Goal: Task Accomplishment & Management: Use online tool/utility

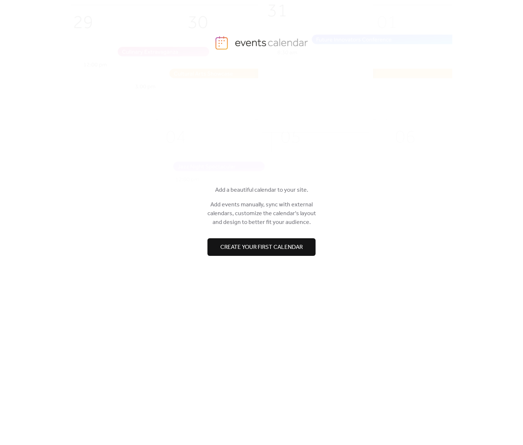
click at [280, 242] on span "Create your first calendar" at bounding box center [261, 246] width 82 height 9
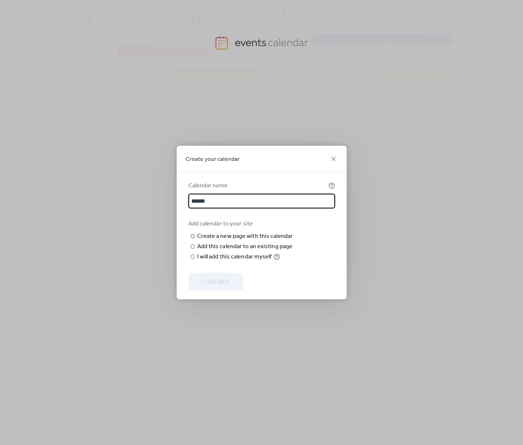
type input "******"
click at [0, 0] on input "text" at bounding box center [0, 0] width 0 height 0
type input "****"
drag, startPoint x: 218, startPoint y: 287, endPoint x: 219, endPoint y: 291, distance: 4.2
click at [218, 288] on form "Calendar name ****** Add calendar to your site ​ Create a new page with this ca…" at bounding box center [261, 240] width 146 height 118
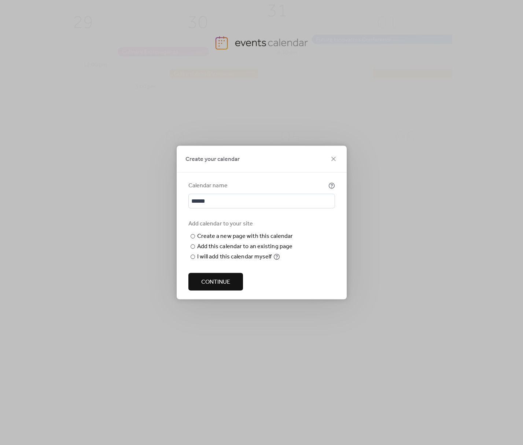
click at [220, 286] on span "Continue" at bounding box center [215, 282] width 29 height 9
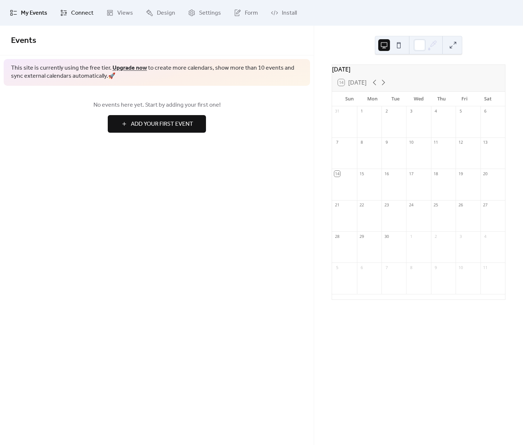
click at [67, 13] on link "Connect" at bounding box center [77, 13] width 44 height 20
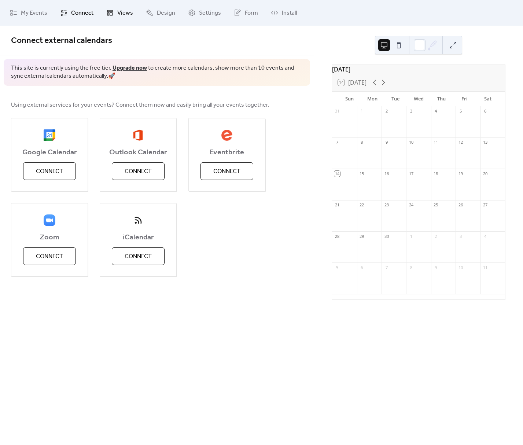
click at [124, 14] on span "Views" at bounding box center [125, 13] width 16 height 9
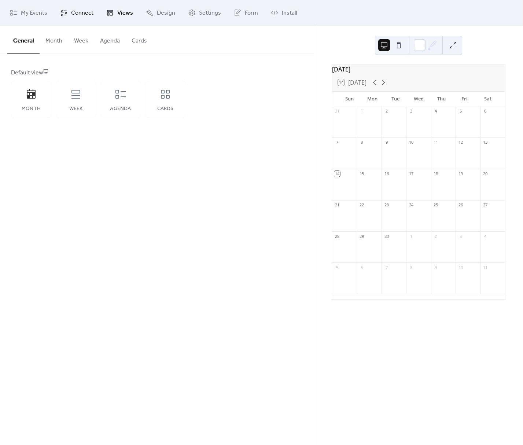
click at [85, 13] on span "Connect" at bounding box center [82, 13] width 22 height 9
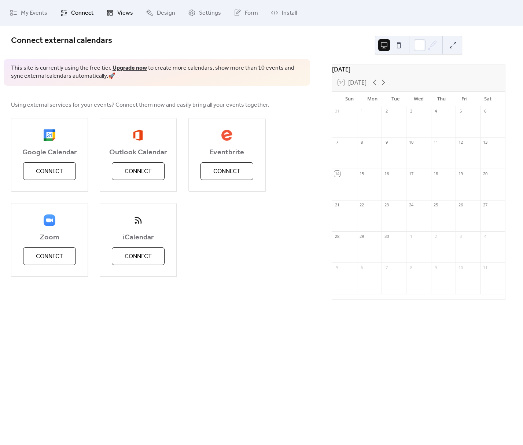
click at [123, 14] on span "Views" at bounding box center [125, 13] width 16 height 9
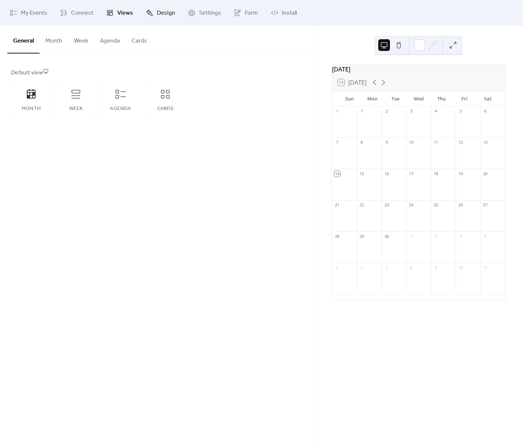
click at [157, 12] on span "Design" at bounding box center [166, 13] width 18 height 9
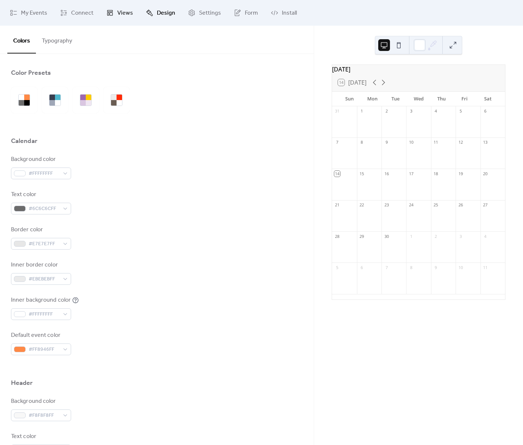
click at [112, 12] on icon at bounding box center [109, 12] width 7 height 7
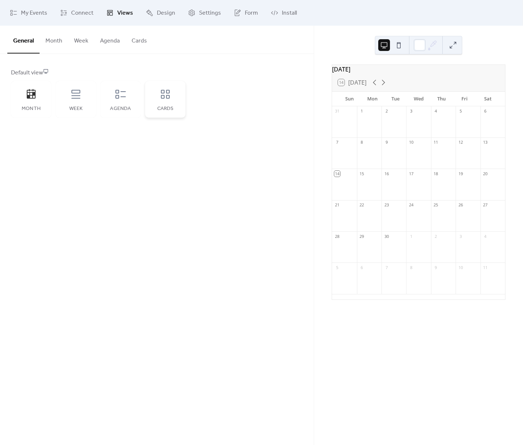
click at [158, 96] on div "Cards" at bounding box center [165, 99] width 40 height 37
click at [166, 10] on span "Design" at bounding box center [166, 13] width 18 height 9
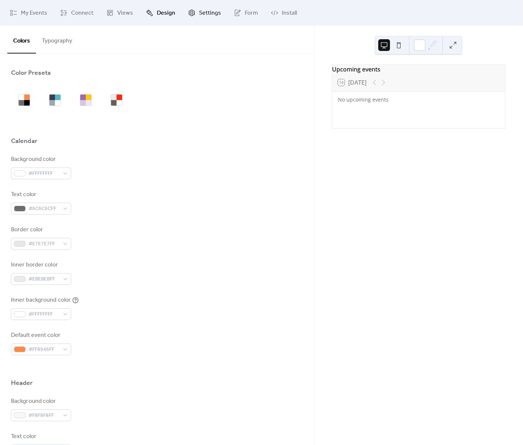
click at [201, 12] on span "Settings" at bounding box center [210, 13] width 22 height 9
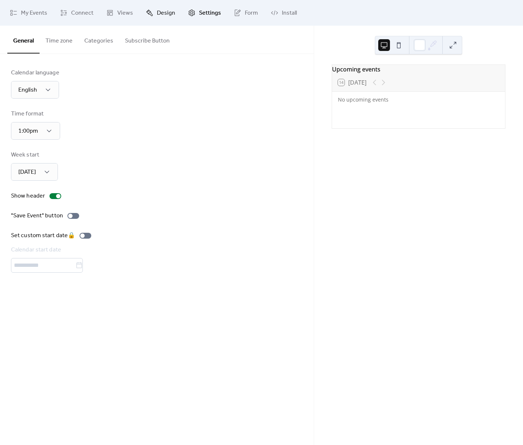
click at [161, 14] on span "Design" at bounding box center [166, 13] width 18 height 9
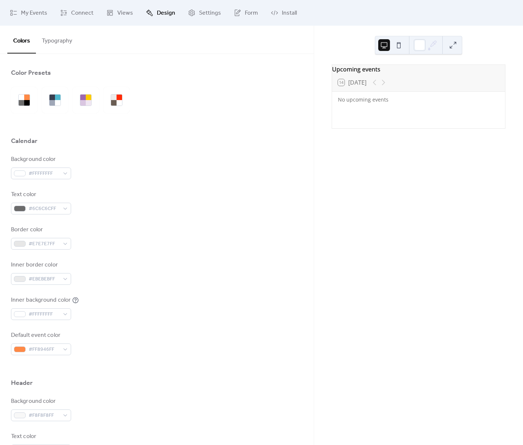
drag, startPoint x: 196, startPoint y: 16, endPoint x: 224, endPoint y: 15, distance: 28.6
click at [199, 16] on span "Settings" at bounding box center [210, 13] width 22 height 9
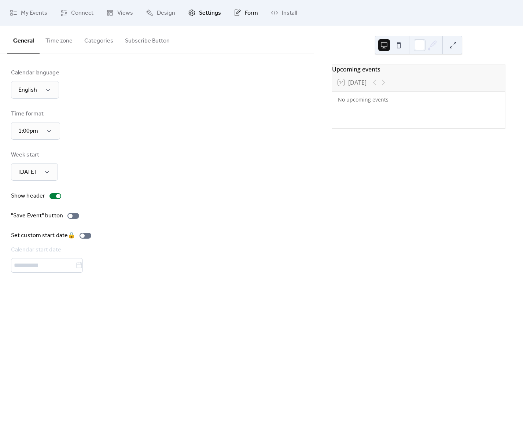
click at [241, 14] on link "Form" at bounding box center [245, 13] width 35 height 20
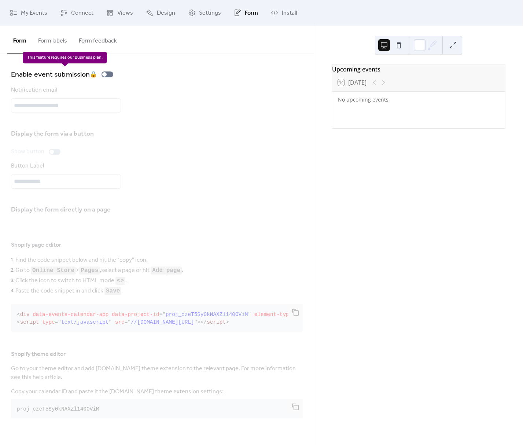
click at [107, 75] on div "Enable event submission 🔒" at bounding box center [63, 74] width 105 height 12
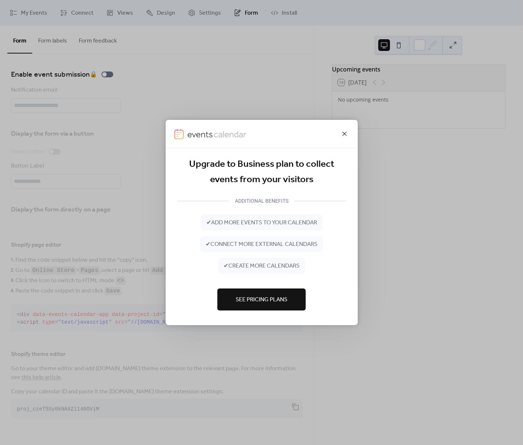
click at [346, 130] on icon at bounding box center [344, 133] width 9 height 9
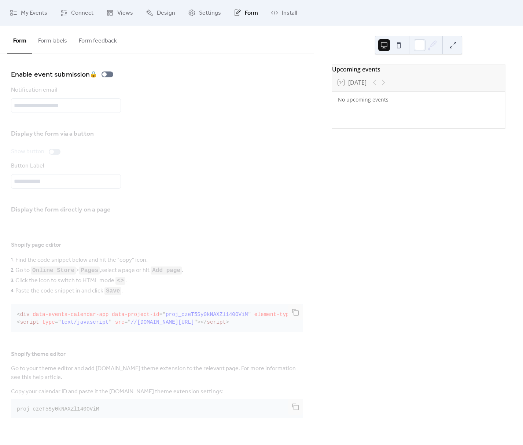
drag, startPoint x: 56, startPoint y: 48, endPoint x: 59, endPoint y: 45, distance: 4.7
click at [57, 48] on button "Form labels" at bounding box center [52, 39] width 41 height 27
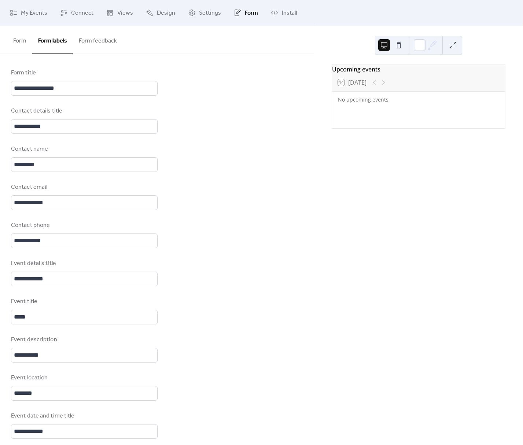
click at [96, 44] on button "Form feedback" at bounding box center [98, 39] width 50 height 27
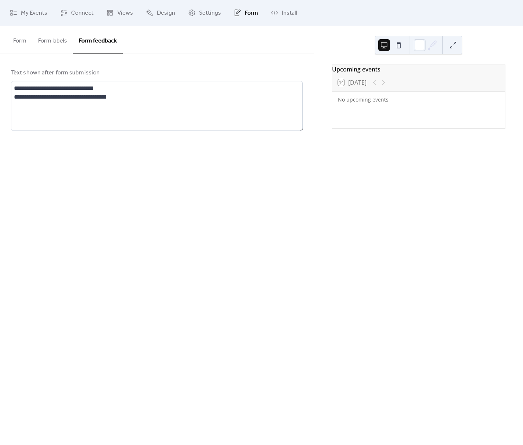
click at [59, 46] on button "Form labels" at bounding box center [52, 39] width 41 height 27
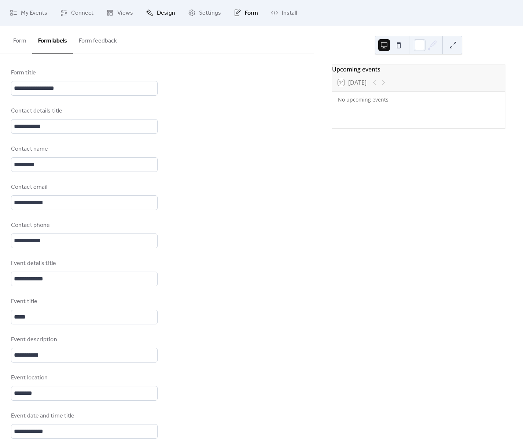
click at [174, 14] on link "Design" at bounding box center [160, 13] width 40 height 20
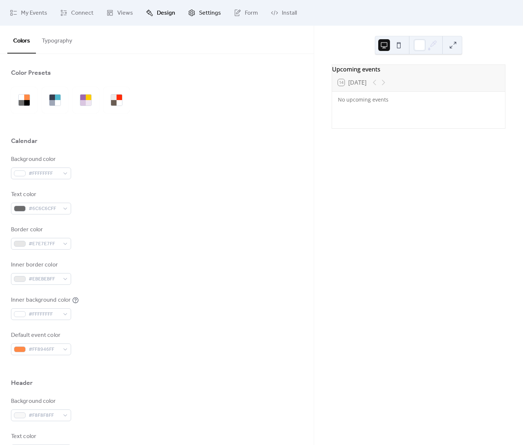
click at [199, 15] on span "Settings" at bounding box center [210, 13] width 22 height 9
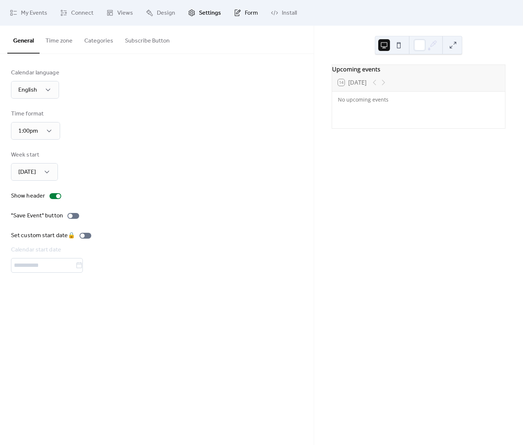
click at [247, 14] on span "Form" at bounding box center [251, 13] width 13 height 9
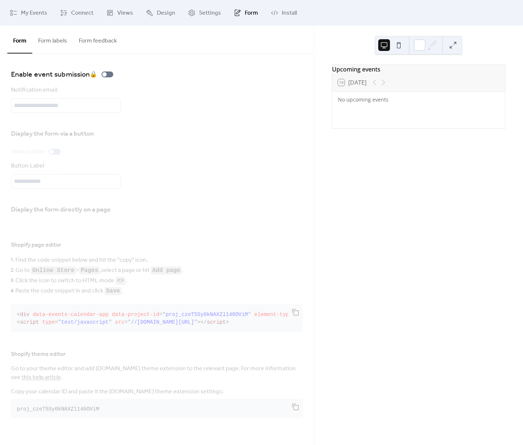
click at [61, 43] on button "Form labels" at bounding box center [52, 39] width 41 height 27
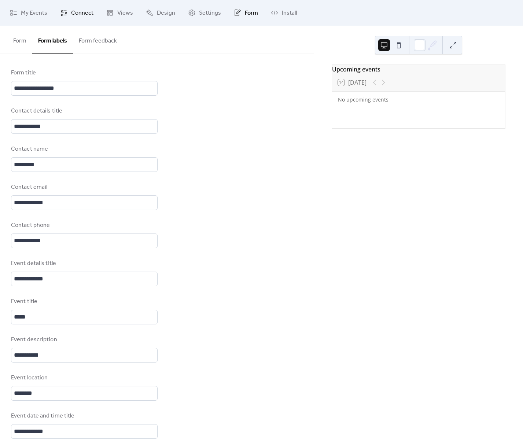
click at [59, 18] on link "Connect" at bounding box center [77, 13] width 44 height 20
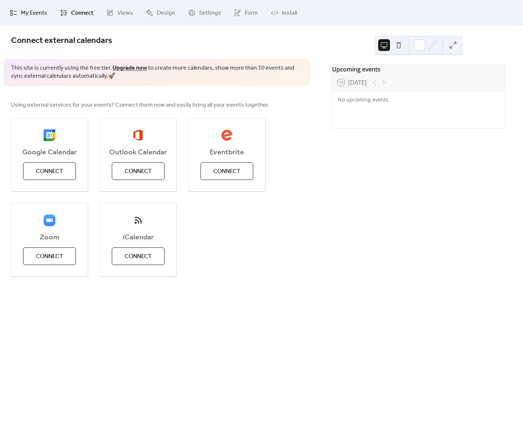
click at [24, 18] on span "My Events" at bounding box center [34, 13] width 26 height 9
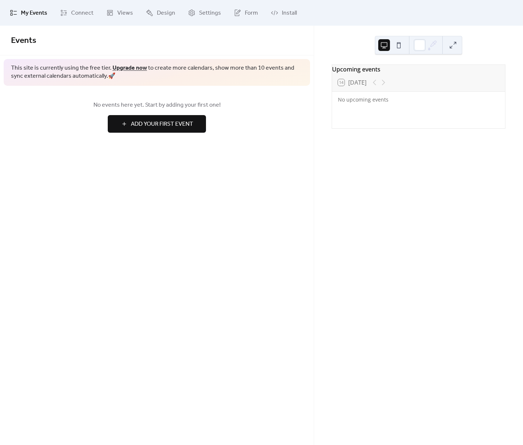
click at [162, 142] on div "No events here yet. Start by adding your first one! Add Your First Event" at bounding box center [156, 117] width 313 height 62
click at [165, 128] on span "Add Your First Event" at bounding box center [162, 124] width 62 height 9
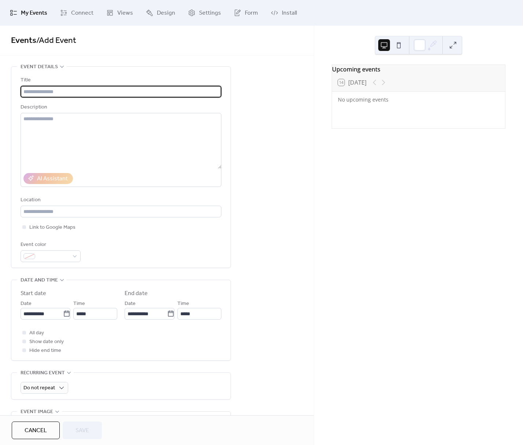
click at [127, 100] on div "Title Description AI Assistant Location Link to Google Maps Event color" at bounding box center [121, 169] width 201 height 186
click at [129, 97] on input "text" at bounding box center [121, 92] width 201 height 12
type input "****"
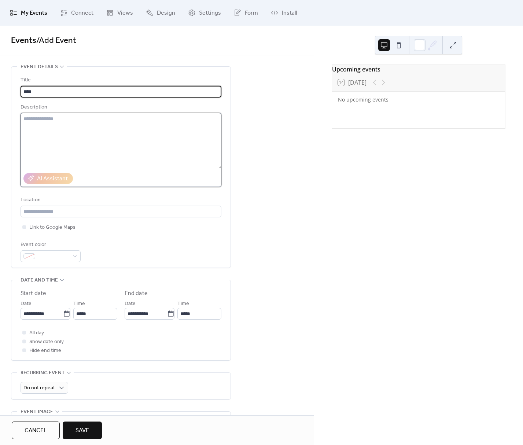
click at [130, 128] on textarea at bounding box center [121, 141] width 201 height 56
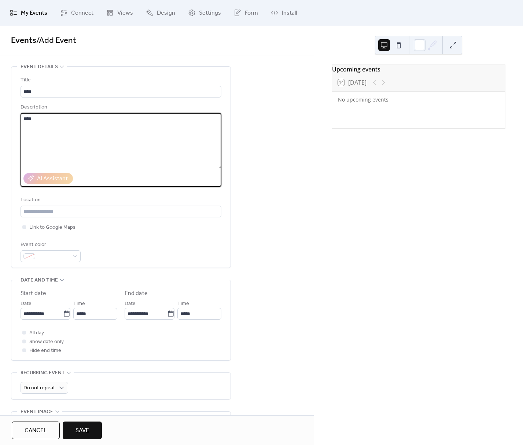
type textarea "****"
click at [235, 180] on div "**********" at bounding box center [156, 302] width 313 height 472
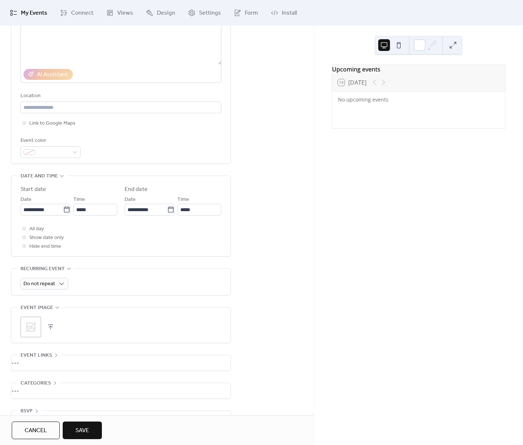
scroll to position [123, 0]
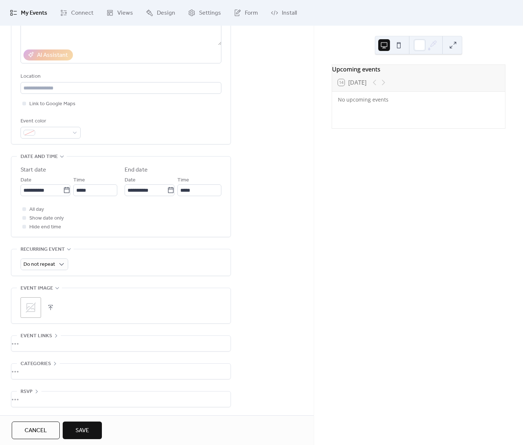
click at [41, 347] on div "•••" at bounding box center [120, 342] width 219 height 15
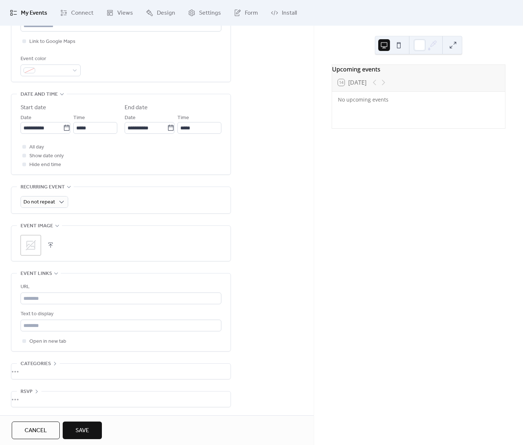
click at [54, 373] on div "•••" at bounding box center [120, 370] width 219 height 15
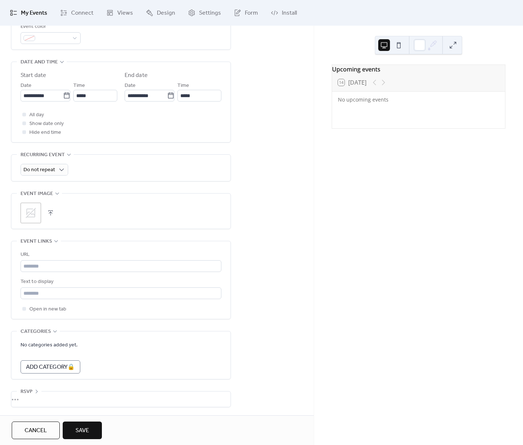
click at [51, 394] on div "•••" at bounding box center [120, 398] width 219 height 15
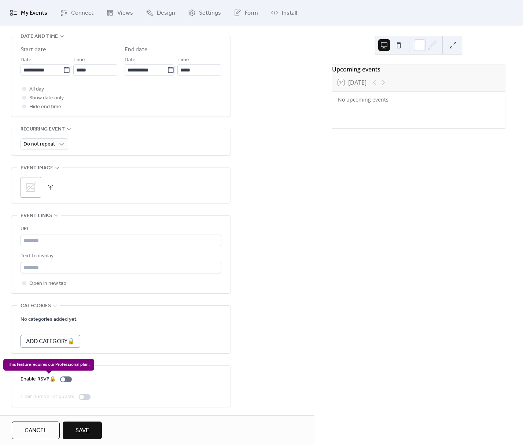
click at [68, 382] on div "Enable RSVP 🔒" at bounding box center [48, 379] width 54 height 9
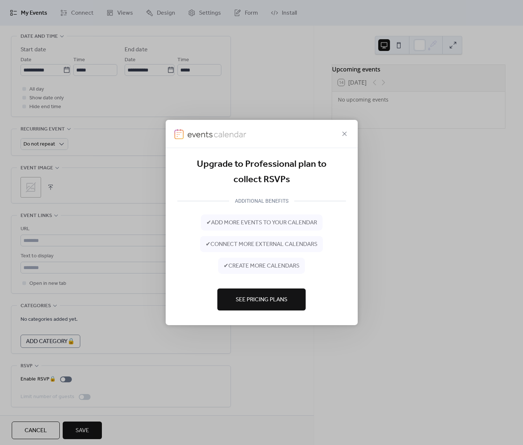
click at [345, 125] on div at bounding box center [262, 134] width 192 height 28
drag, startPoint x: 344, startPoint y: 131, endPoint x: 286, endPoint y: 161, distance: 65.2
click at [344, 132] on icon at bounding box center [344, 133] width 9 height 9
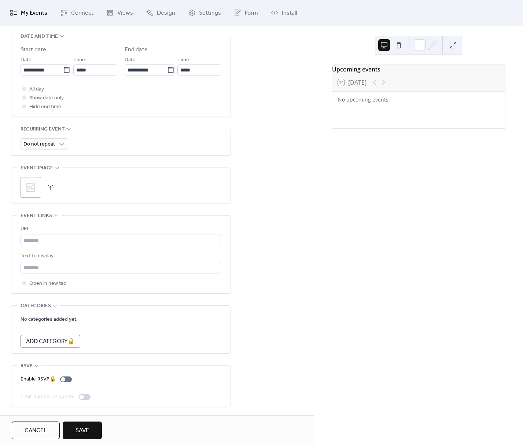
click at [82, 426] on span "Save" at bounding box center [82, 430] width 14 height 9
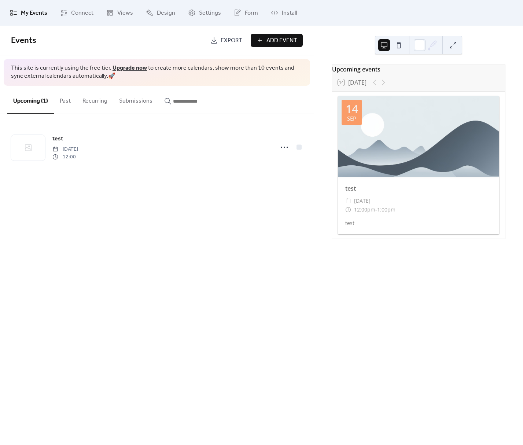
drag, startPoint x: 397, startPoint y: 202, endPoint x: 342, endPoint y: 198, distance: 55.5
click at [370, 202] on span "[DATE]" at bounding box center [362, 200] width 16 height 9
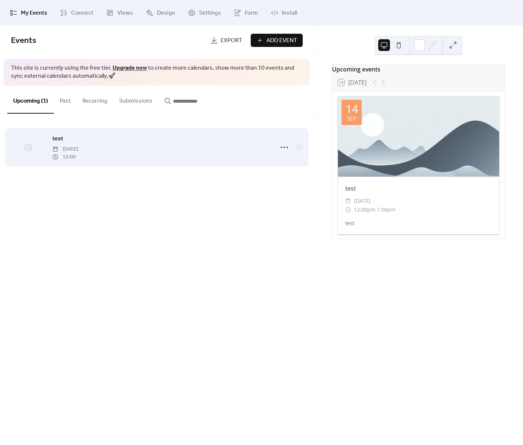
click at [67, 146] on span "[DATE]" at bounding box center [65, 149] width 26 height 8
click at [283, 147] on icon at bounding box center [284, 147] width 12 height 12
drag, startPoint x: 284, startPoint y: 147, endPoint x: 135, endPoint y: 158, distance: 148.7
click at [284, 147] on circle at bounding box center [283, 146] width 1 height 1
drag, startPoint x: 63, startPoint y: 138, endPoint x: 57, endPoint y: 139, distance: 5.9
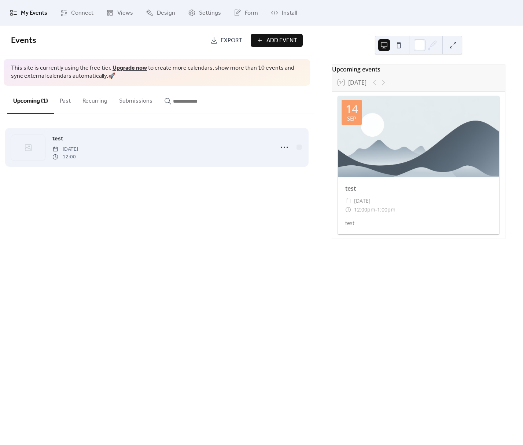
click at [63, 138] on div "test [DATE] 12:00" at bounding box center [160, 147] width 217 height 26
click at [57, 139] on span "test" at bounding box center [57, 138] width 11 height 9
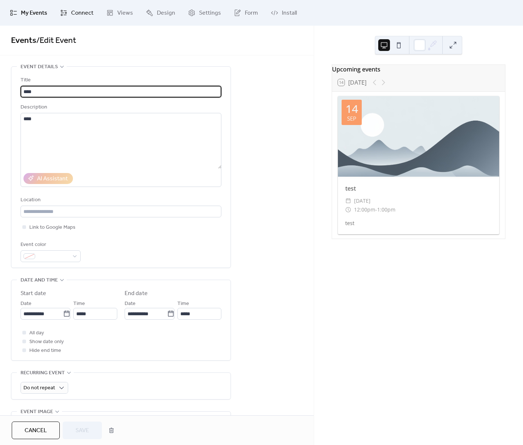
click at [75, 9] on span "Connect" at bounding box center [82, 13] width 22 height 9
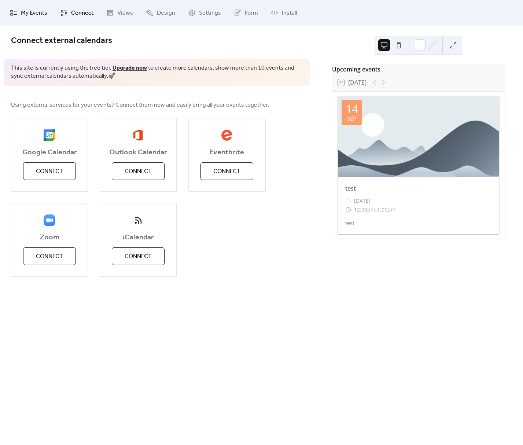
click at [31, 13] on span "My Events" at bounding box center [34, 13] width 26 height 9
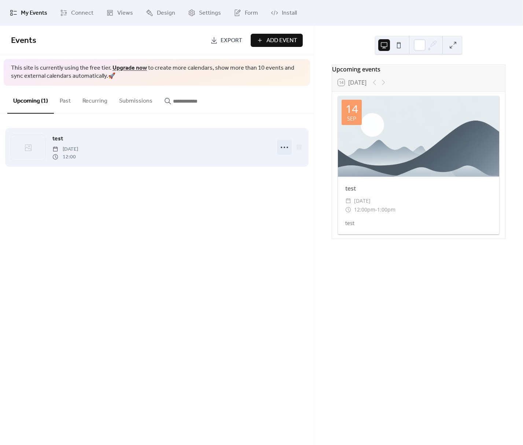
click at [290, 144] on icon at bounding box center [284, 147] width 12 height 12
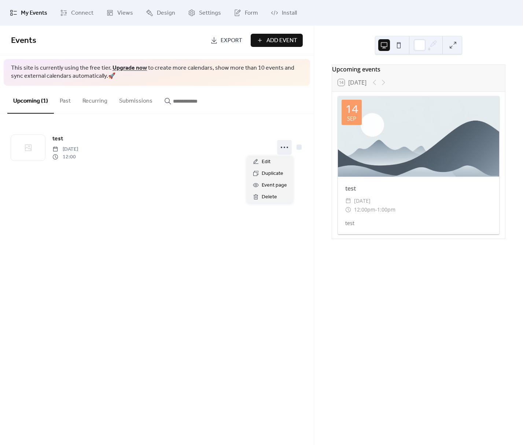
drag, startPoint x: 289, startPoint y: 146, endPoint x: 249, endPoint y: 63, distance: 92.0
click at [287, 143] on icon at bounding box center [284, 147] width 12 height 12
click at [228, 44] on span "Export" at bounding box center [231, 40] width 22 height 9
click at [231, 109] on div "Upcoming (1) Past Recurring Submissions" at bounding box center [156, 100] width 313 height 28
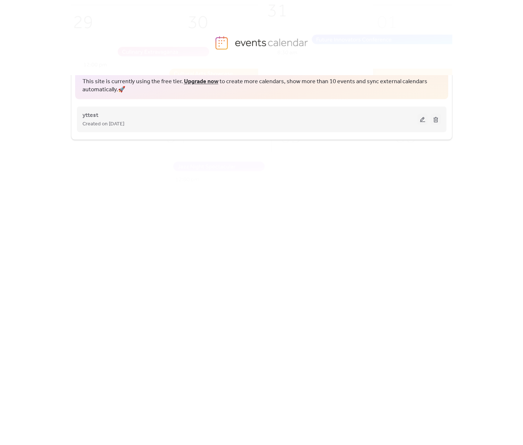
click at [421, 123] on button at bounding box center [422, 119] width 10 height 11
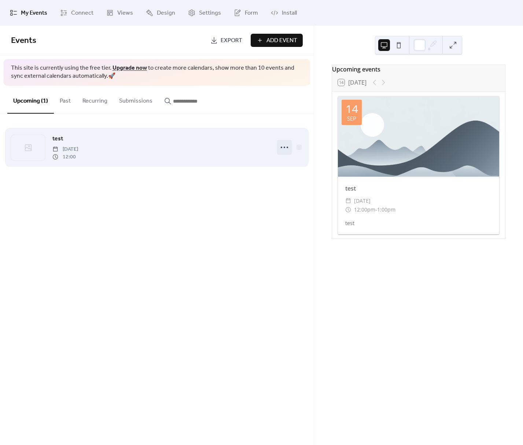
click at [289, 150] on icon at bounding box center [284, 147] width 12 height 12
drag, startPoint x: 288, startPoint y: 150, endPoint x: 270, endPoint y: 147, distance: 18.6
click at [287, 150] on icon at bounding box center [284, 147] width 12 height 12
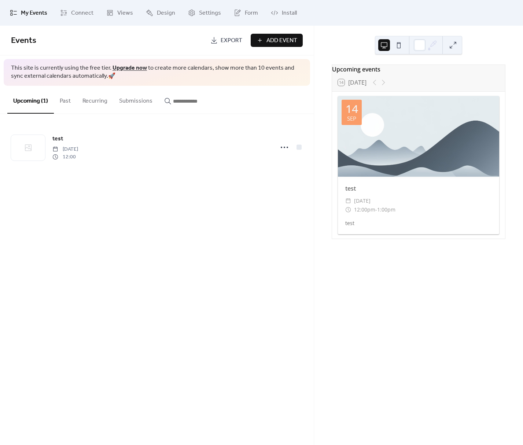
click at [133, 101] on button "Submissions" at bounding box center [135, 99] width 45 height 27
click at [78, 103] on button "Recurring" at bounding box center [95, 99] width 37 height 27
click at [125, 101] on button "Submissions" at bounding box center [135, 99] width 45 height 27
click at [67, 100] on button "Past" at bounding box center [65, 99] width 23 height 27
click at [41, 100] on button "Upcoming (1)" at bounding box center [30, 99] width 47 height 27
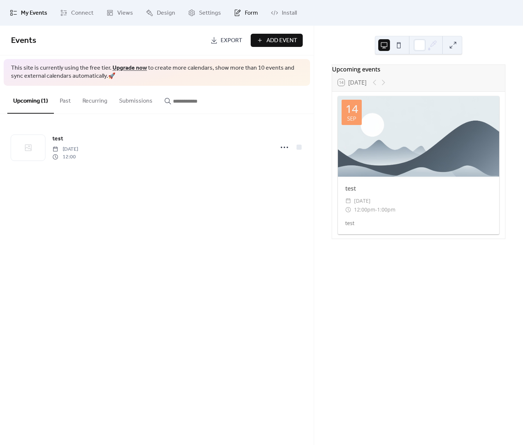
click at [250, 13] on span "Form" at bounding box center [251, 13] width 13 height 9
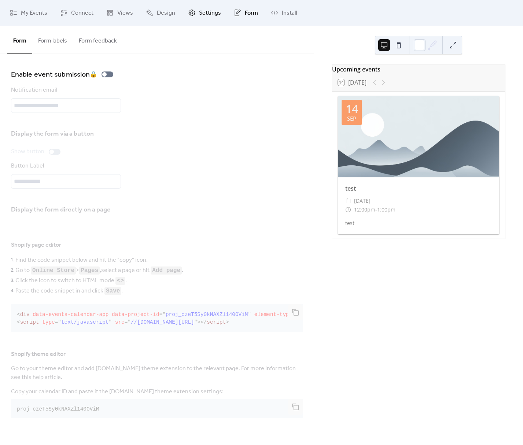
click at [206, 12] on span "Settings" at bounding box center [210, 13] width 22 height 9
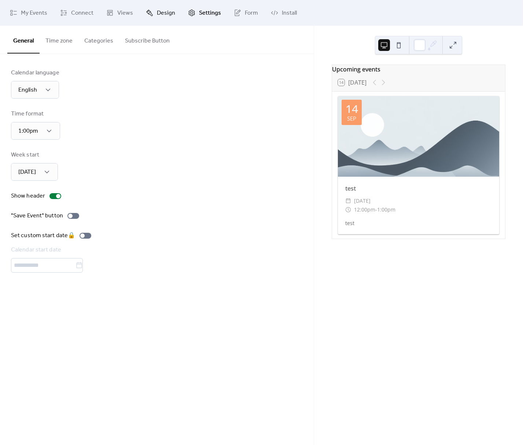
click at [146, 13] on icon at bounding box center [149, 12] width 7 height 7
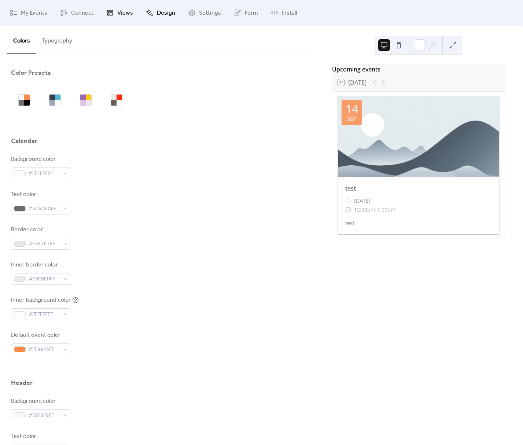
click at [108, 12] on icon at bounding box center [109, 12] width 7 height 7
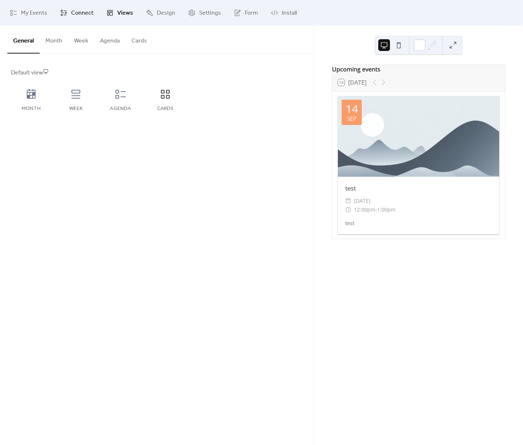
click at [60, 12] on icon at bounding box center [63, 12] width 7 height 7
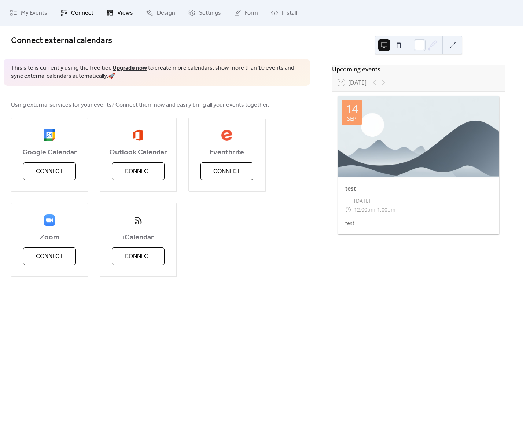
click at [111, 10] on icon at bounding box center [109, 12] width 7 height 7
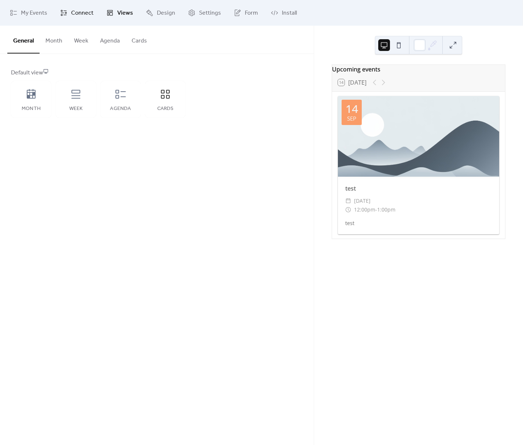
click at [83, 11] on span "Connect" at bounding box center [82, 13] width 22 height 9
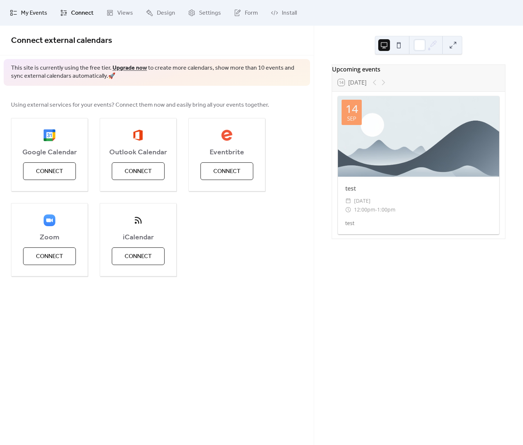
click at [45, 14] on span "My Events" at bounding box center [34, 13] width 26 height 9
